Goal: Task Accomplishment & Management: Use online tool/utility

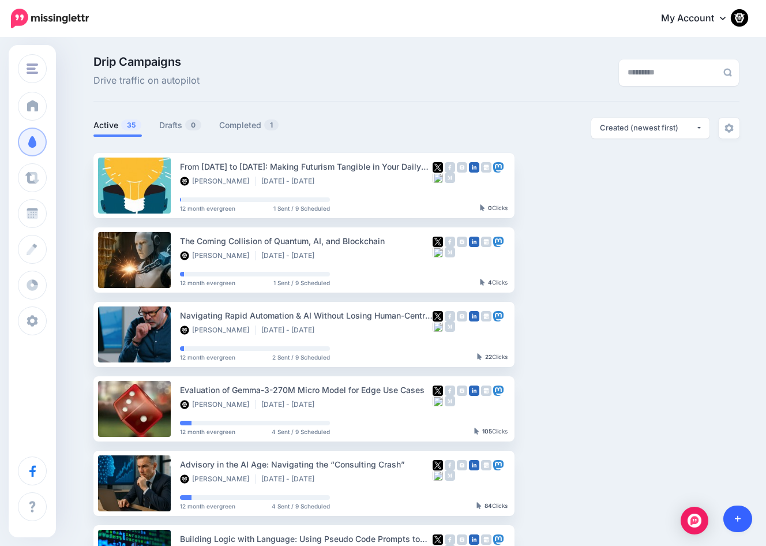
click at [731, 523] on link at bounding box center [738, 518] width 29 height 27
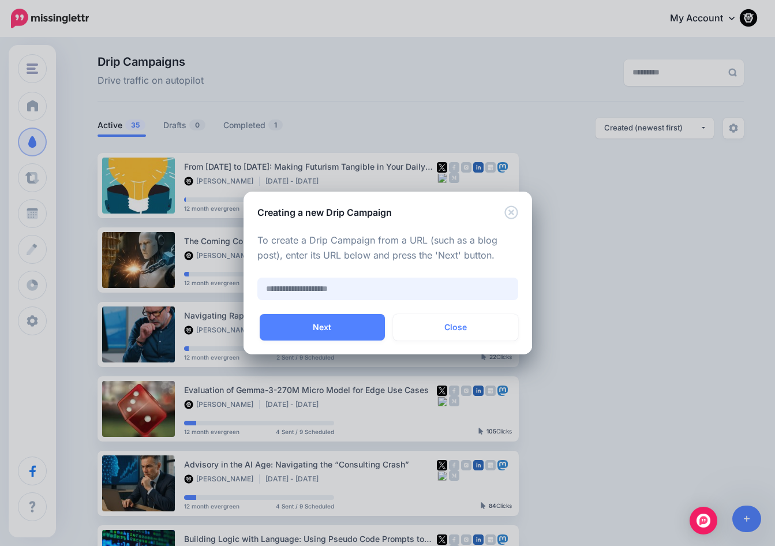
click at [298, 291] on input "text" at bounding box center [387, 289] width 261 height 23
paste input "**********"
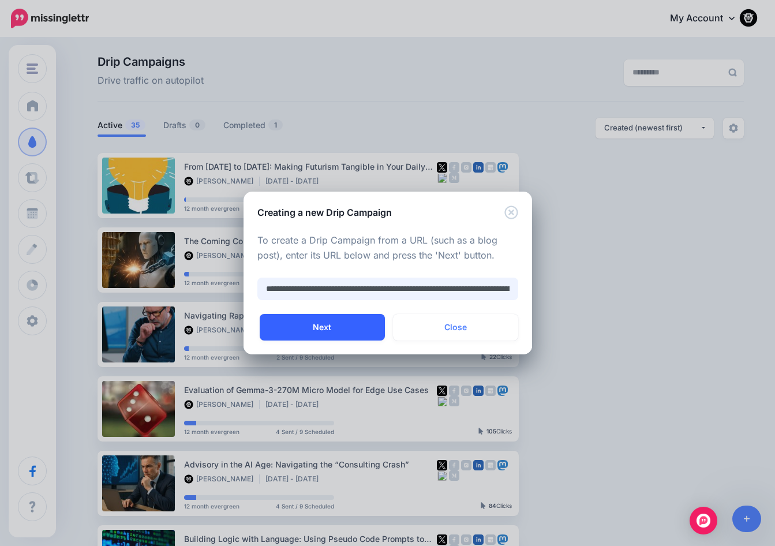
type input "**********"
click at [338, 321] on button "Next" at bounding box center [322, 327] width 125 height 27
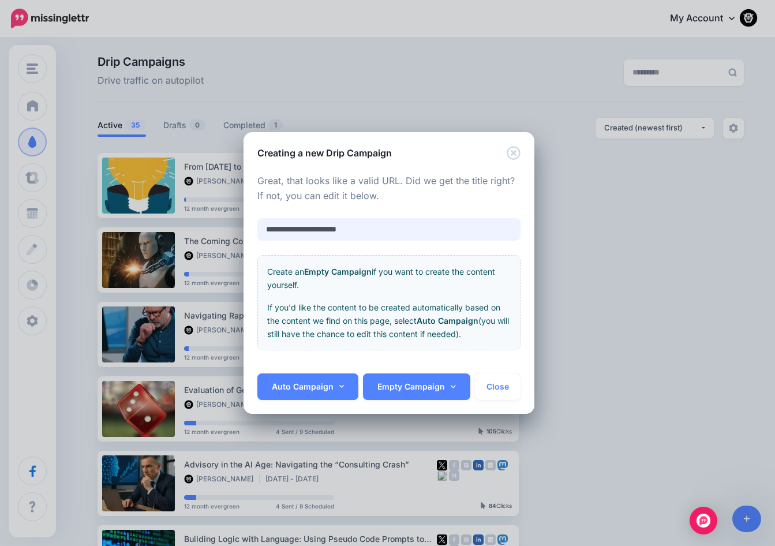
drag, startPoint x: 361, startPoint y: 231, endPoint x: 241, endPoint y: 218, distance: 121.3
click at [241, 218] on div "**********" at bounding box center [387, 273] width 775 height 546
paste input "**********"
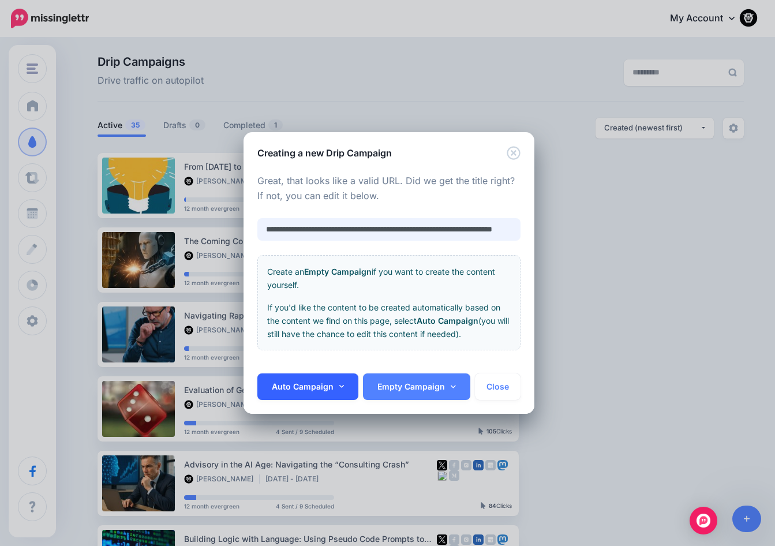
type input "**********"
click at [309, 391] on link "Auto Campaign" at bounding box center [308, 386] width 102 height 27
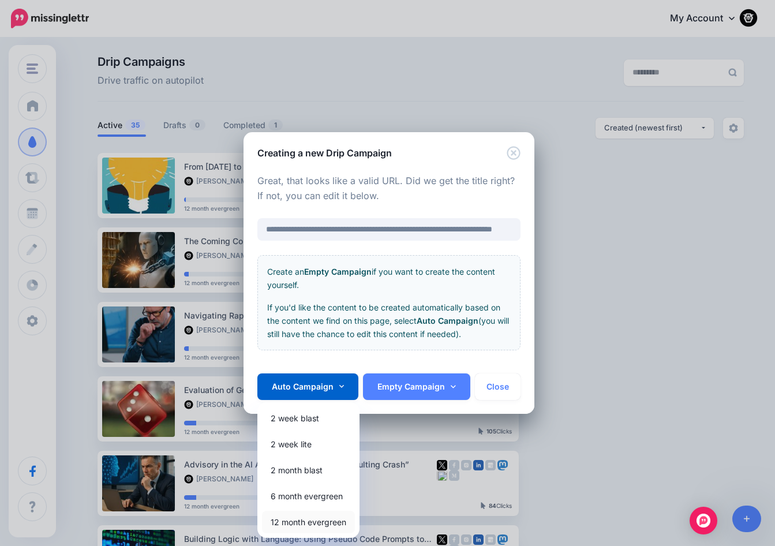
click at [314, 519] on link "12 month evergreen" at bounding box center [308, 522] width 93 height 23
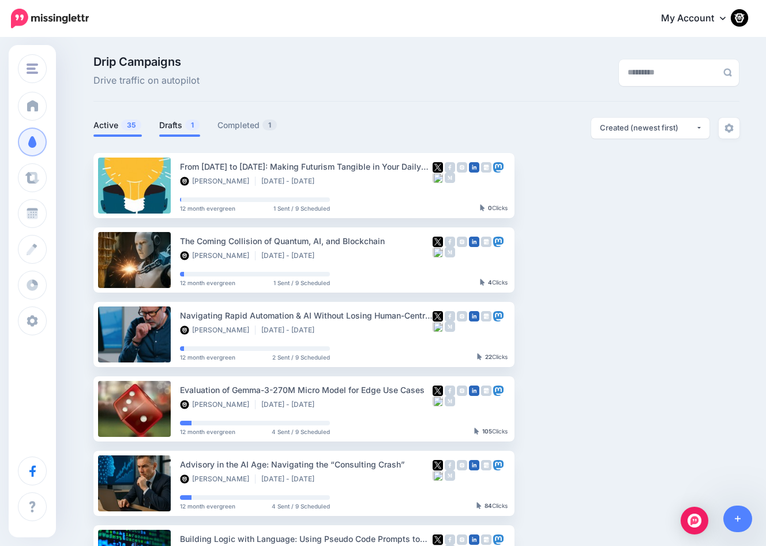
click at [175, 129] on link "Drafts 1" at bounding box center [179, 125] width 41 height 14
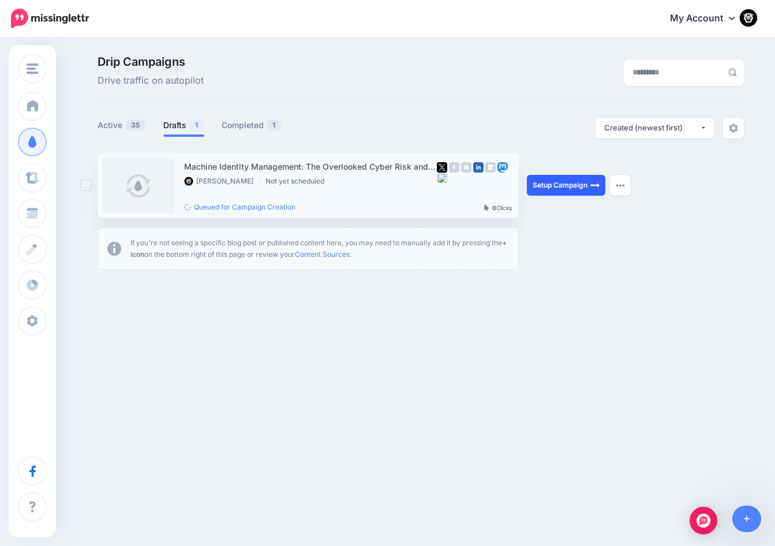
click at [564, 181] on link "Setup Campaign" at bounding box center [566, 185] width 78 height 21
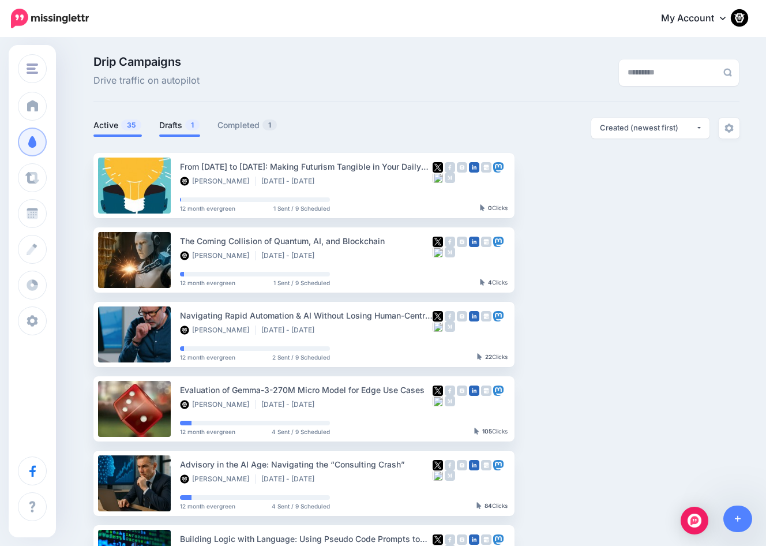
click at [177, 119] on link "Drafts 1" at bounding box center [179, 125] width 41 height 14
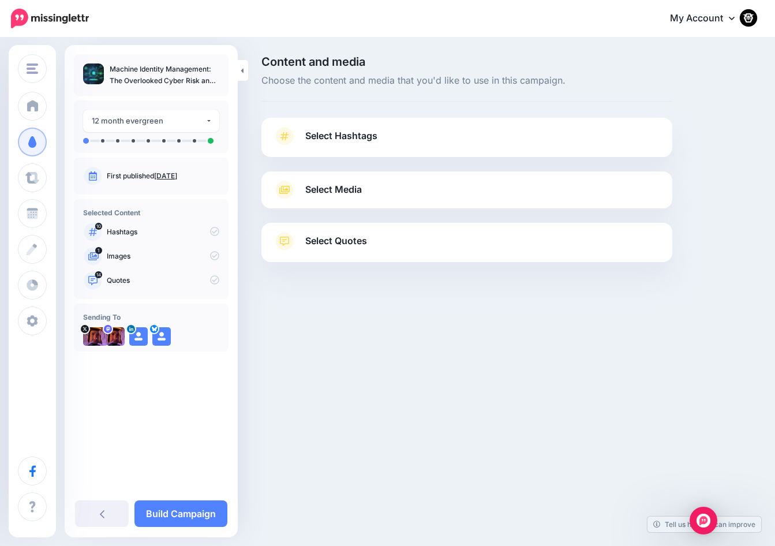
click at [321, 143] on span "Select Hashtags" at bounding box center [341, 136] width 72 height 16
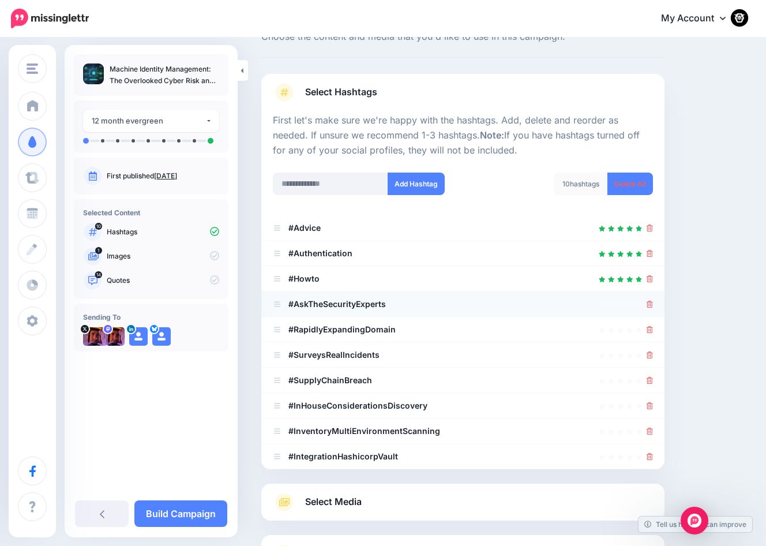
scroll to position [135, 0]
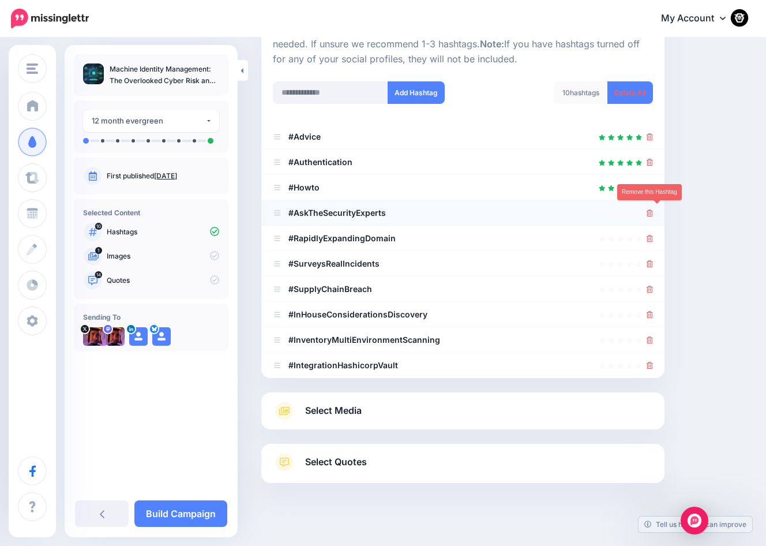
click at [653, 213] on icon at bounding box center [650, 212] width 6 height 7
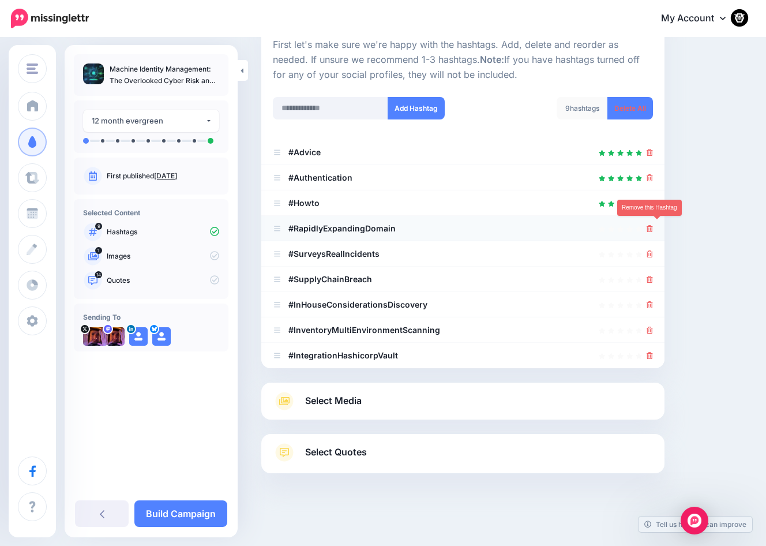
click at [653, 228] on icon at bounding box center [650, 228] width 6 height 7
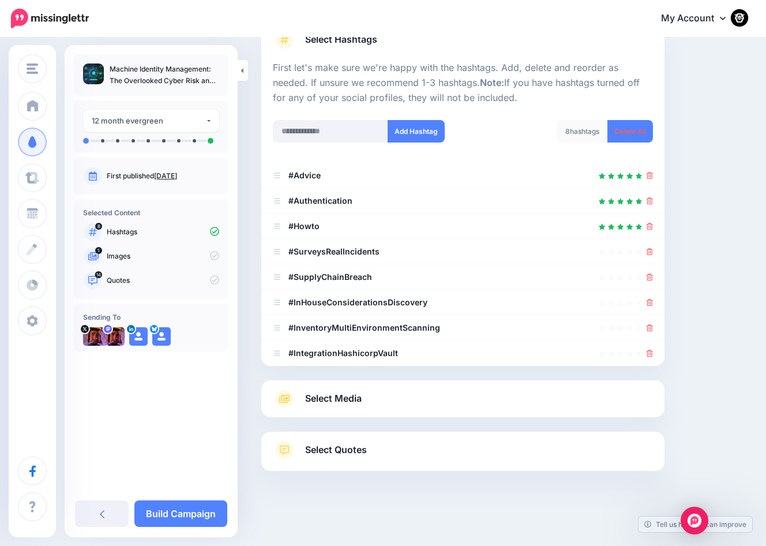
scroll to position [94, 0]
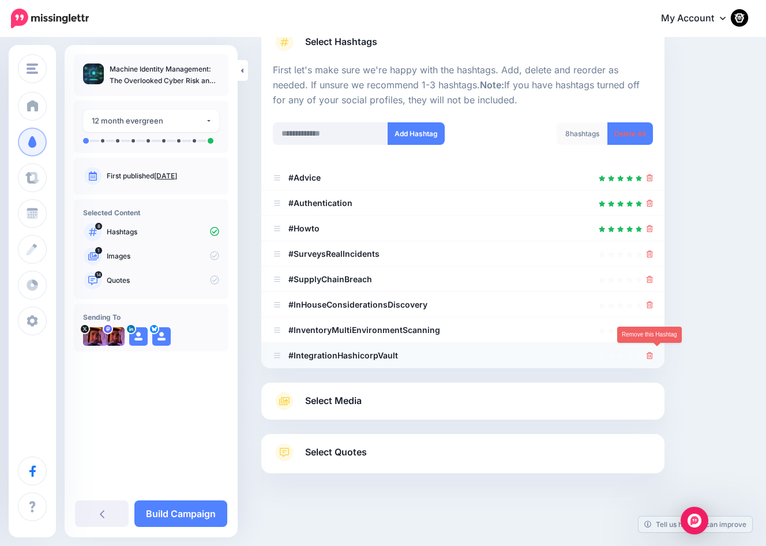
click at [653, 353] on icon at bounding box center [650, 355] width 6 height 7
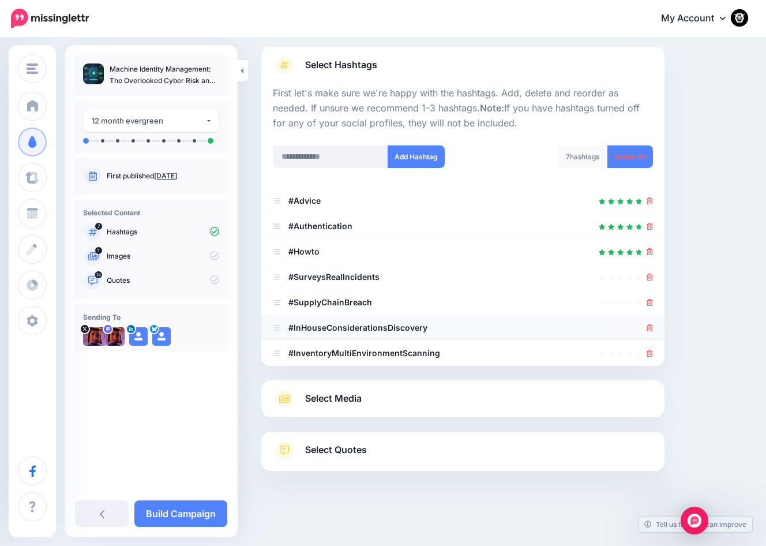
scroll to position [69, 0]
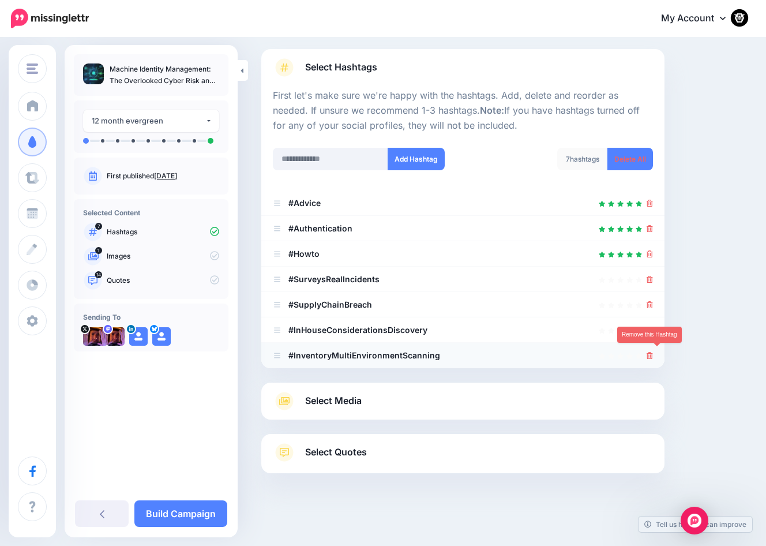
click at [653, 352] on icon at bounding box center [650, 355] width 6 height 7
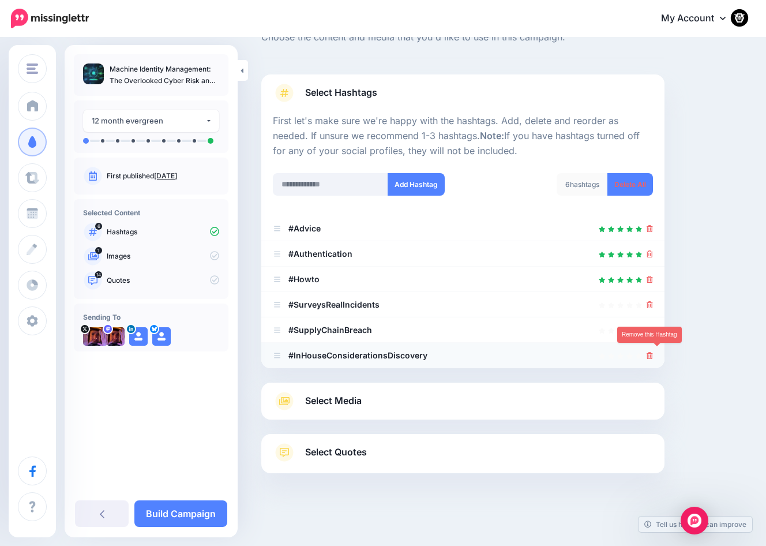
click at [653, 352] on icon at bounding box center [650, 355] width 6 height 7
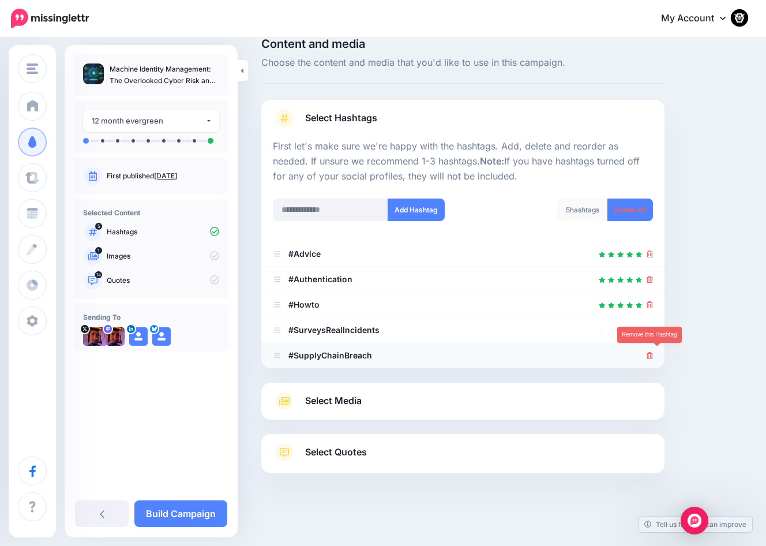
click at [653, 352] on icon at bounding box center [650, 355] width 6 height 7
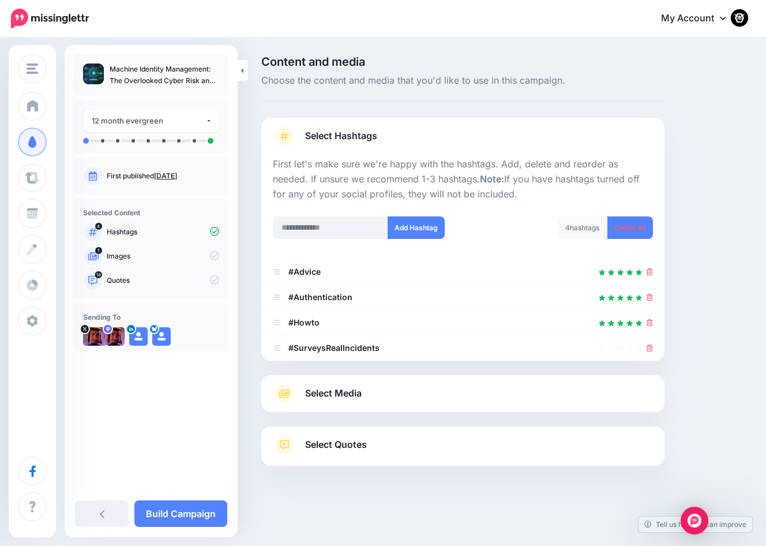
scroll to position [0, 0]
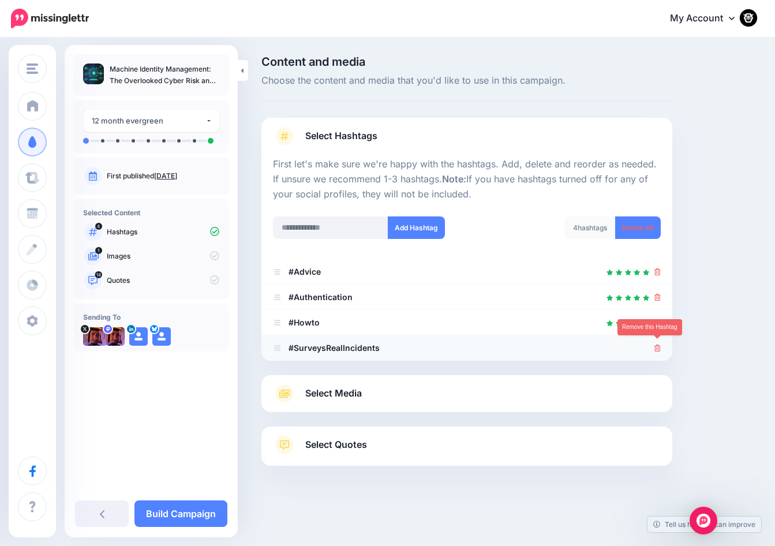
click at [657, 347] on icon at bounding box center [657, 347] width 6 height 7
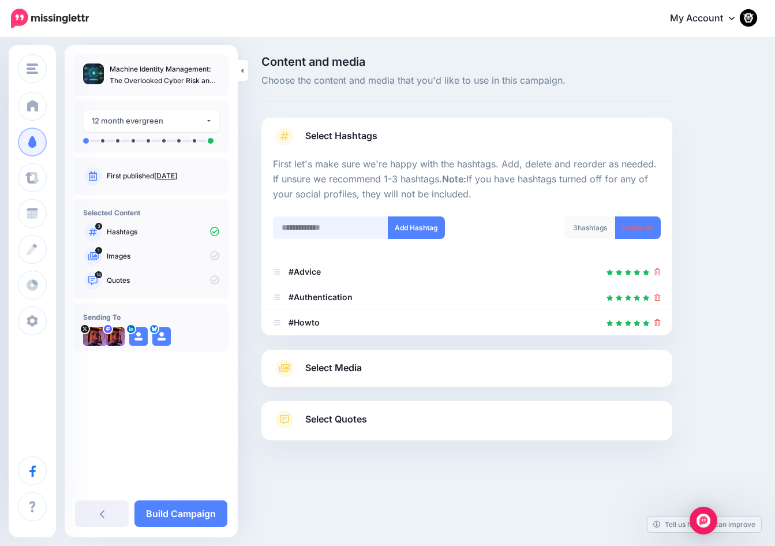
click at [301, 221] on input "text" at bounding box center [330, 227] width 115 height 23
type input "*******"
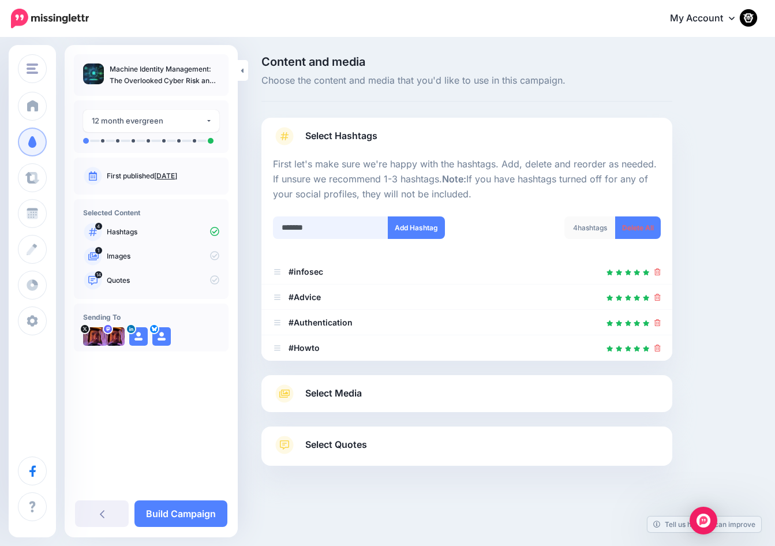
type input "********"
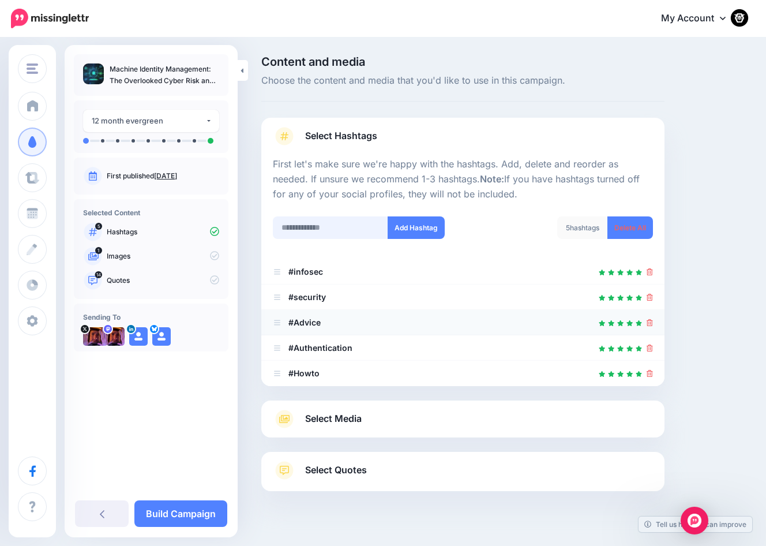
scroll to position [18, 0]
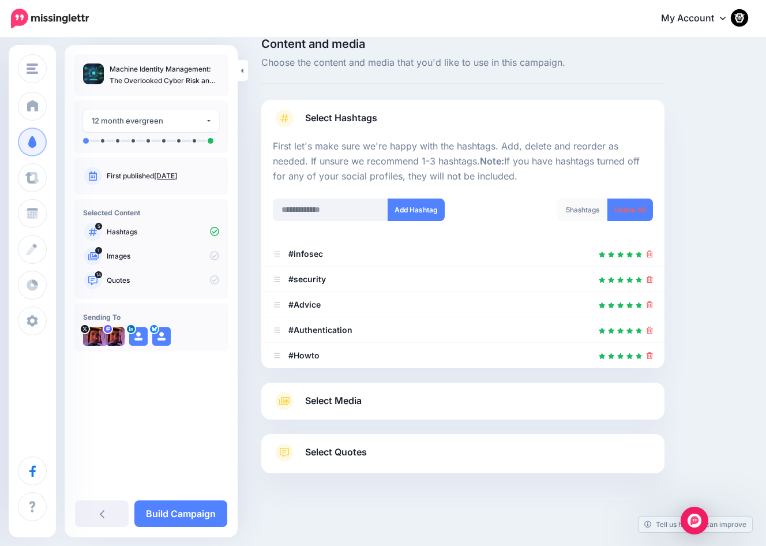
click at [506, 194] on div at bounding box center [463, 191] width 380 height 14
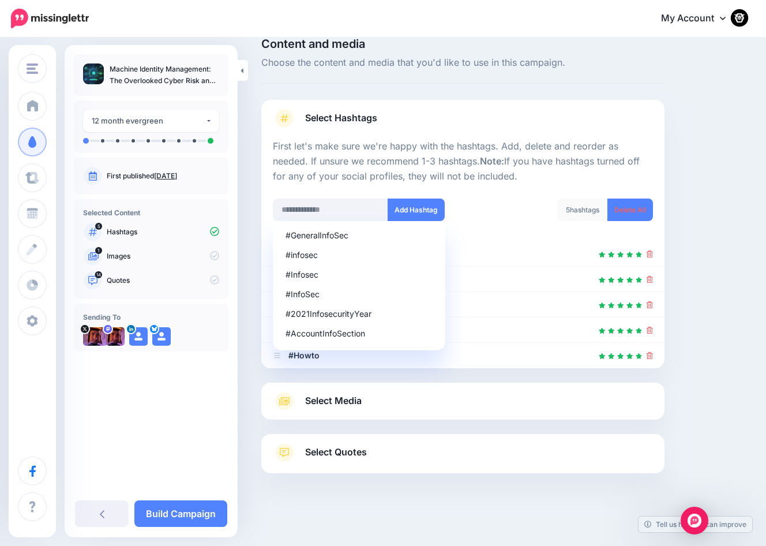
click at [725, 370] on div "Content and media Choose the content and media that you'd like to use in this c…" at bounding box center [505, 284] width 505 height 493
click at [528, 186] on div at bounding box center [463, 191] width 380 height 14
click at [170, 512] on link "Build Campaign" at bounding box center [180, 513] width 93 height 27
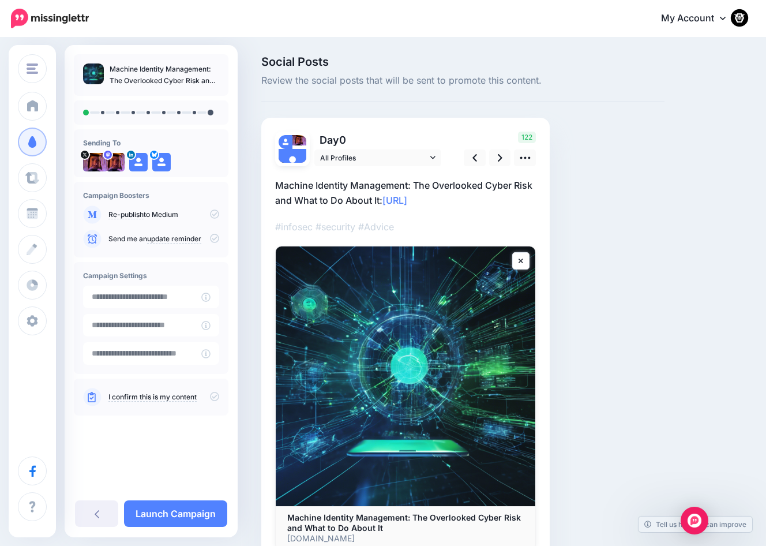
scroll to position [35, 0]
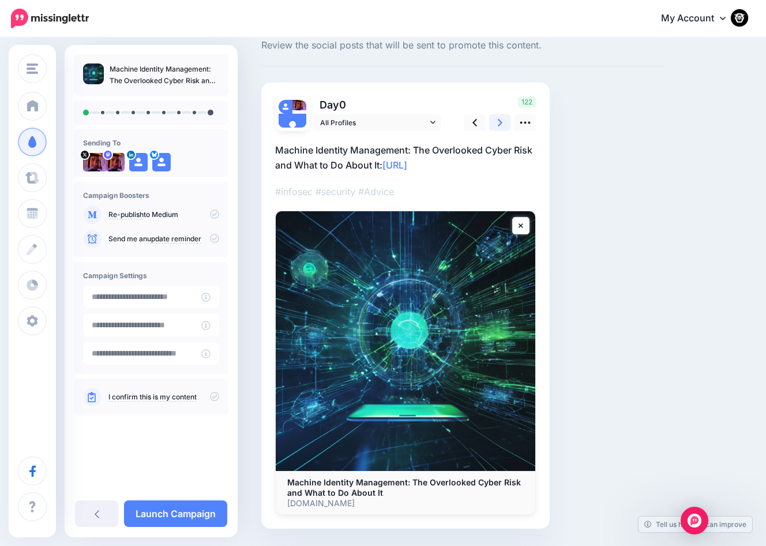
click at [495, 117] on link at bounding box center [500, 122] width 22 height 17
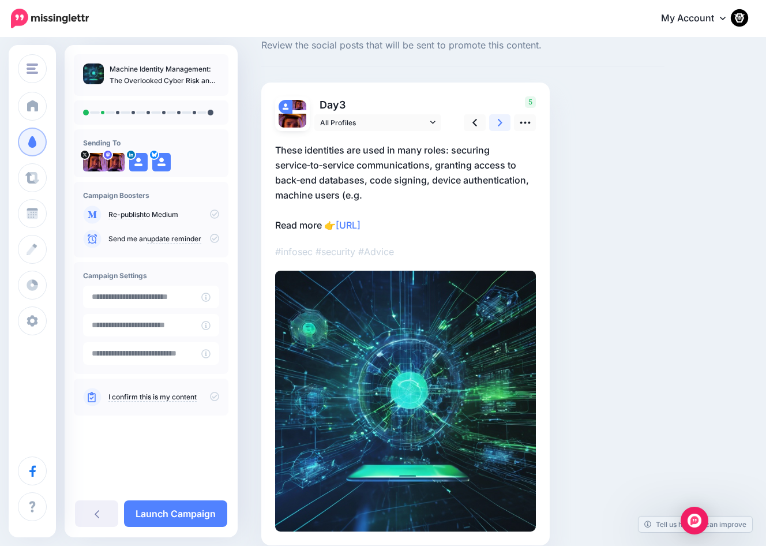
scroll to position [0, 0]
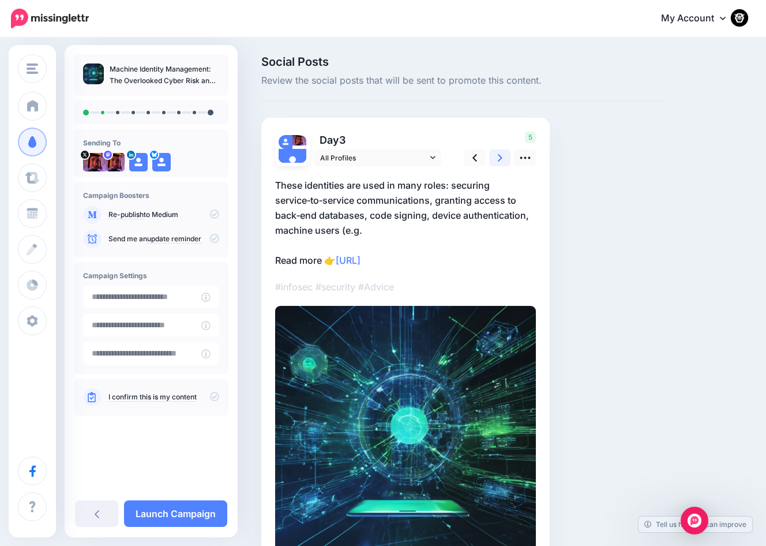
click at [500, 152] on icon at bounding box center [500, 158] width 5 height 12
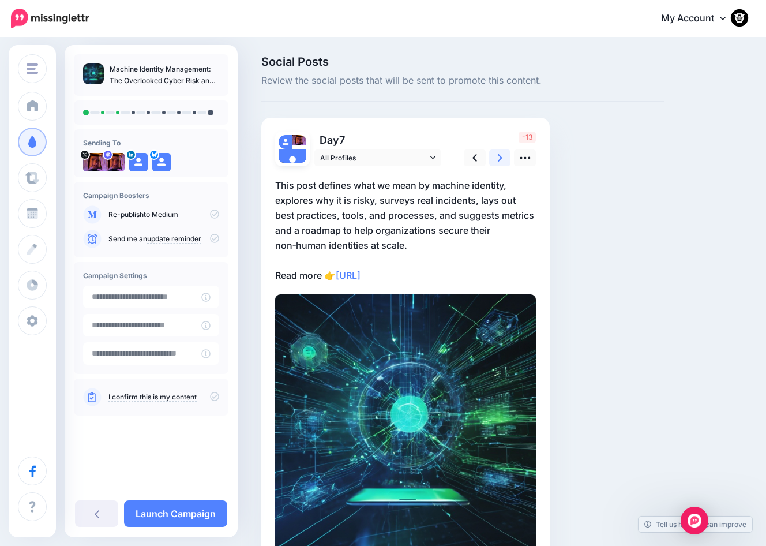
click at [500, 152] on icon at bounding box center [500, 158] width 5 height 12
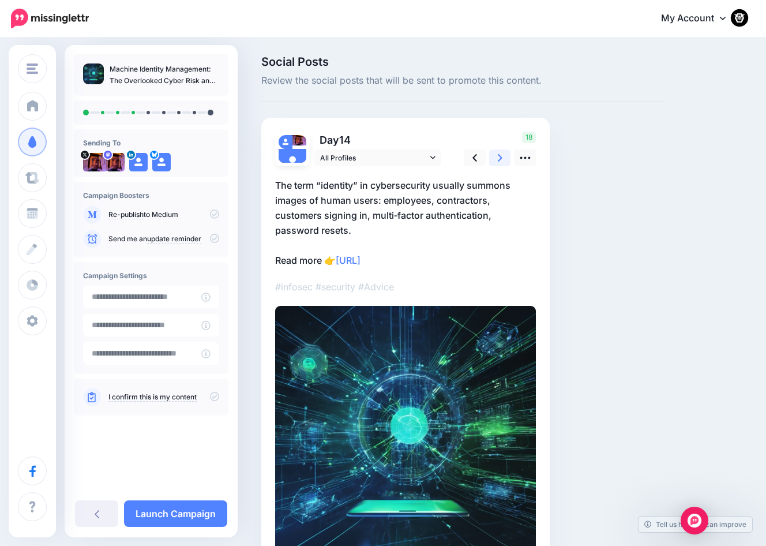
click at [500, 152] on icon at bounding box center [500, 158] width 5 height 12
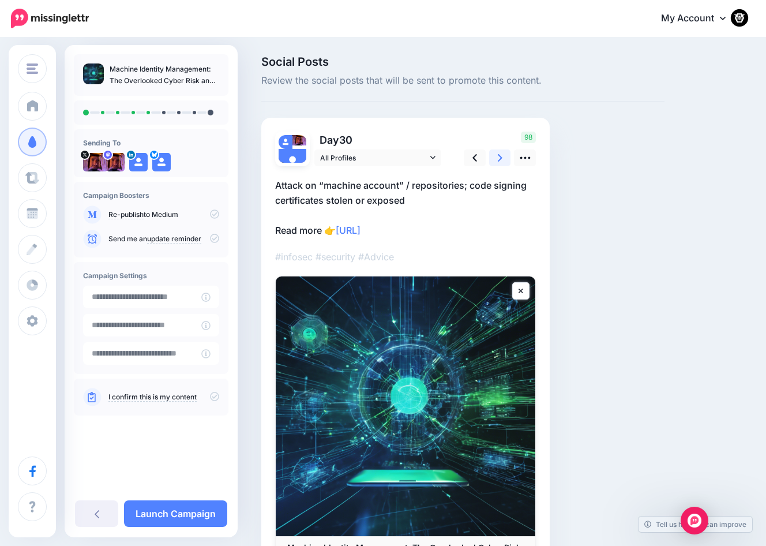
click at [500, 152] on icon at bounding box center [500, 158] width 5 height 12
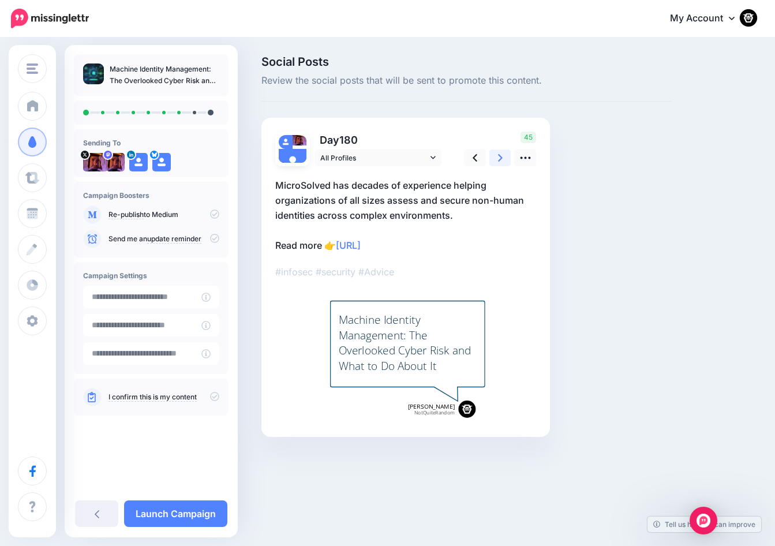
click at [500, 152] on icon at bounding box center [500, 158] width 5 height 12
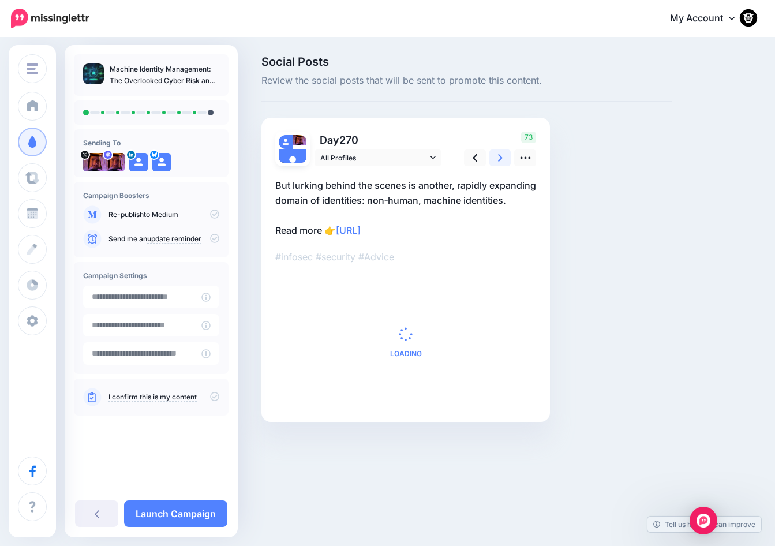
click at [500, 152] on icon at bounding box center [500, 158] width 5 height 12
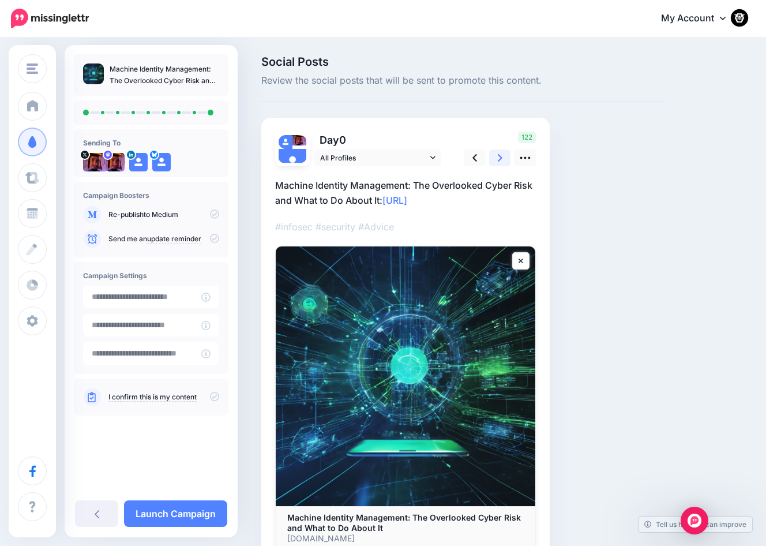
click at [500, 152] on icon at bounding box center [500, 158] width 5 height 12
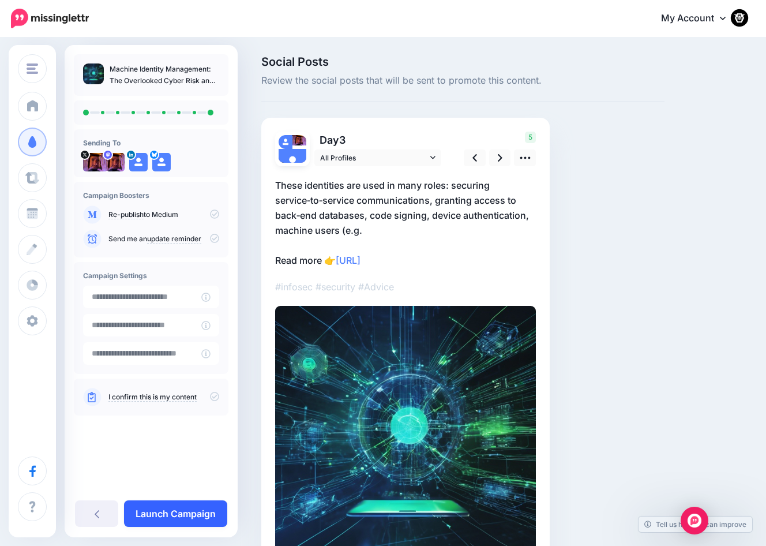
click at [170, 519] on link "Launch Campaign" at bounding box center [175, 513] width 103 height 27
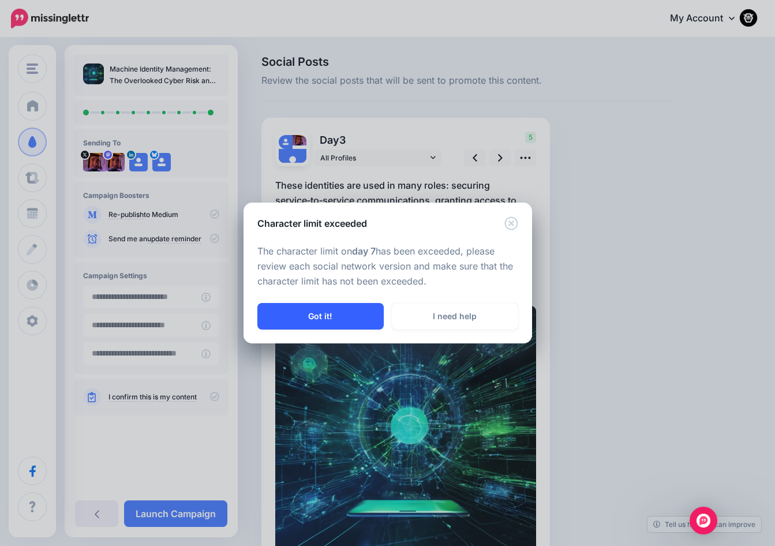
click at [329, 304] on button "Got it!" at bounding box center [320, 316] width 126 height 27
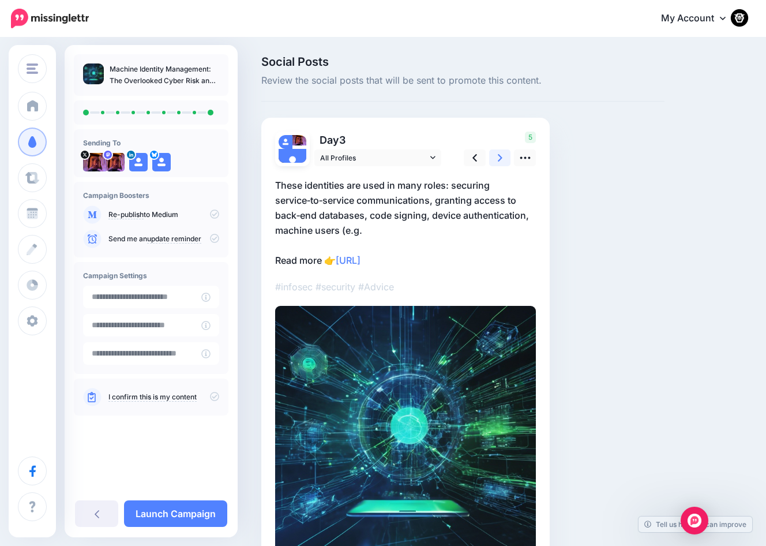
click at [496, 153] on link at bounding box center [500, 157] width 22 height 17
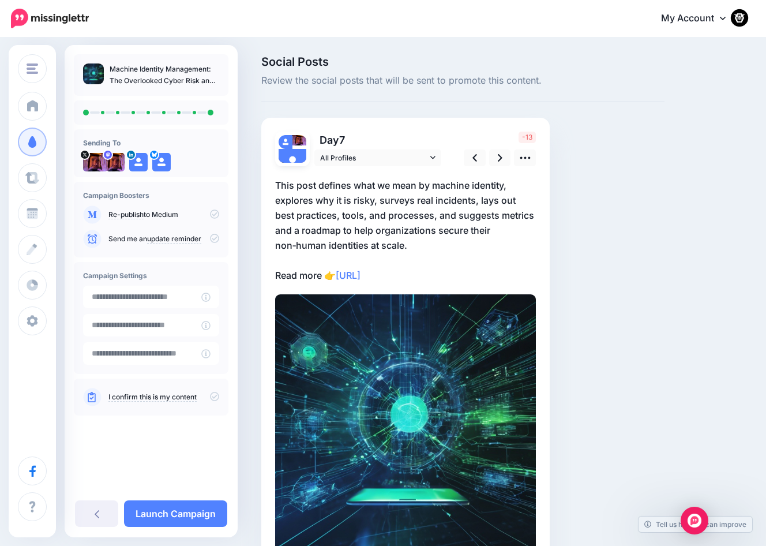
click at [342, 235] on p "This post defines what we mean by machine identity, explores why it is risky, s…" at bounding box center [405, 230] width 261 height 105
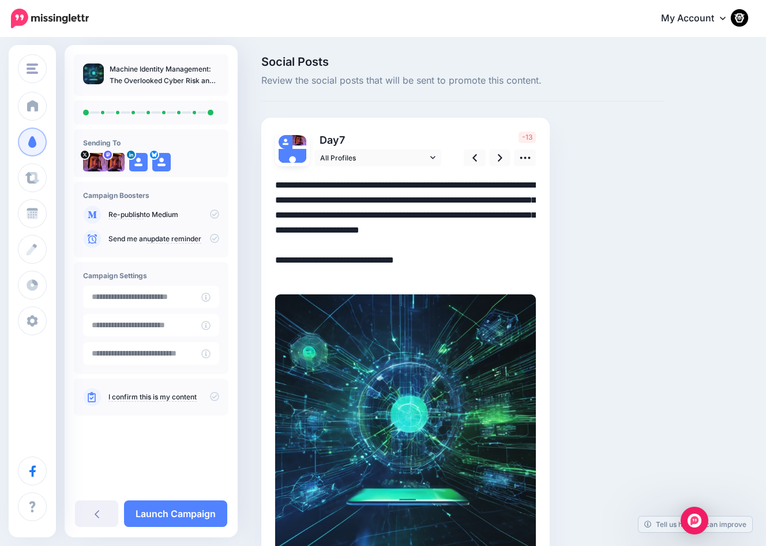
drag, startPoint x: 328, startPoint y: 246, endPoint x: 272, endPoint y: 244, distance: 56.0
click at [272, 244] on div "Day 7 All Profiles" at bounding box center [405, 343] width 289 height 451
type textarea "**********"
click at [174, 510] on link "Launch Campaign" at bounding box center [175, 513] width 103 height 27
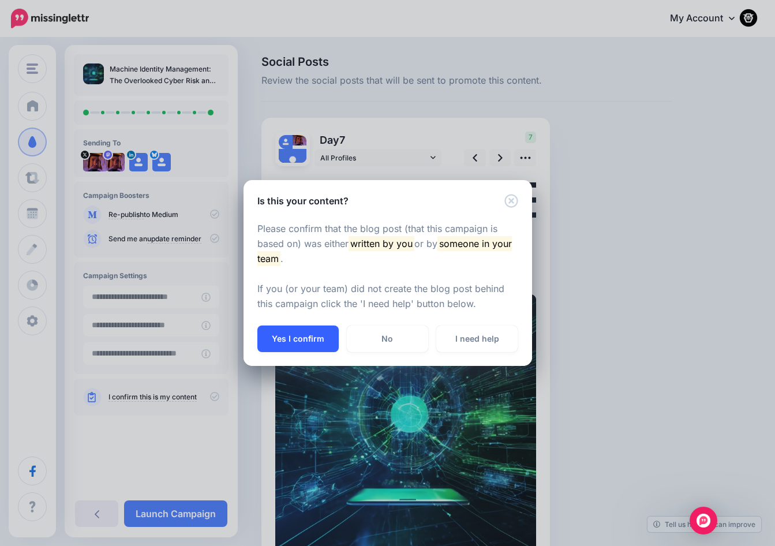
click at [279, 339] on button "Yes I confirm" at bounding box center [297, 338] width 81 height 27
